Goal: Navigation & Orientation: Find specific page/section

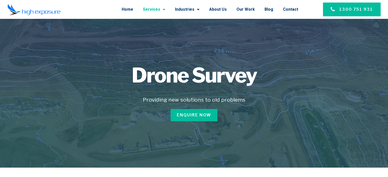
click at [165, 10] on span "Menu" at bounding box center [162, 9] width 5 height 9
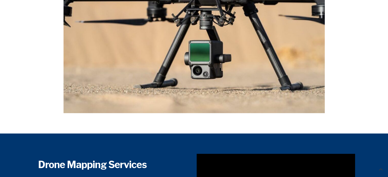
scroll to position [433, 0]
